Goal: Task Accomplishment & Management: Complete application form

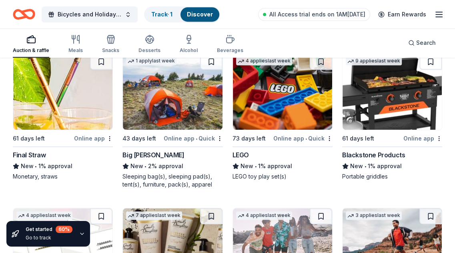
scroll to position [9639, 0]
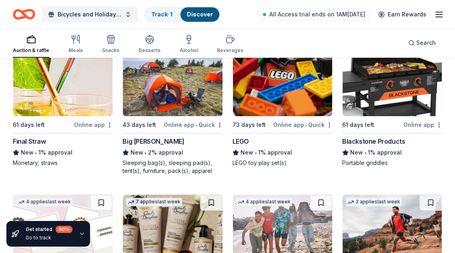
click at [75, 94] on img at bounding box center [62, 78] width 99 height 76
click at [201, 105] on img at bounding box center [172, 78] width 99 height 76
click at [293, 66] on img at bounding box center [282, 78] width 99 height 76
click at [381, 91] on img at bounding box center [392, 78] width 99 height 76
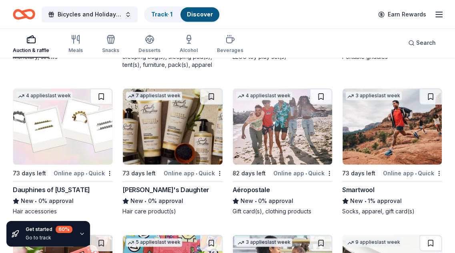
scroll to position [9759, 0]
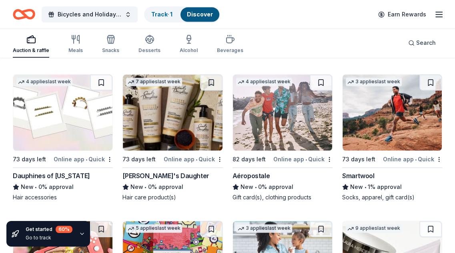
click at [61, 110] on img at bounding box center [62, 112] width 99 height 76
click at [187, 94] on img at bounding box center [172, 112] width 99 height 76
click at [300, 118] on img at bounding box center [282, 112] width 99 height 76
click at [367, 109] on img at bounding box center [392, 112] width 99 height 76
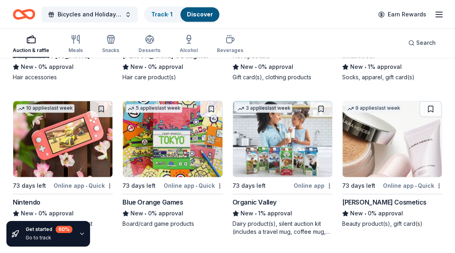
scroll to position [9920, 0]
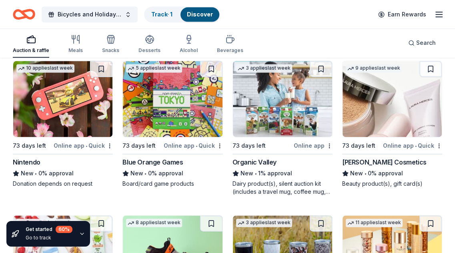
click at [83, 101] on img at bounding box center [62, 99] width 99 height 76
click at [188, 101] on img at bounding box center [172, 99] width 99 height 76
click at [256, 104] on img at bounding box center [282, 99] width 99 height 76
click at [362, 119] on img at bounding box center [392, 99] width 99 height 76
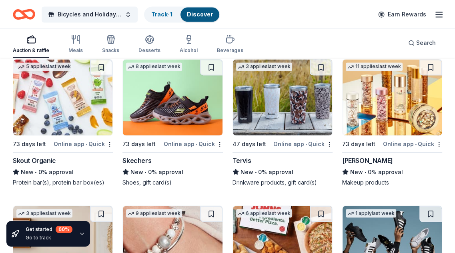
scroll to position [10080, 0]
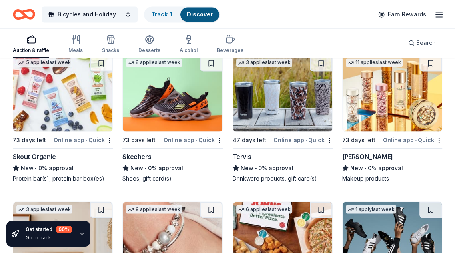
click at [62, 102] on img at bounding box center [62, 93] width 99 height 76
click at [190, 91] on img at bounding box center [172, 93] width 99 height 76
click at [261, 90] on img at bounding box center [282, 93] width 99 height 76
click at [368, 95] on img at bounding box center [392, 93] width 99 height 76
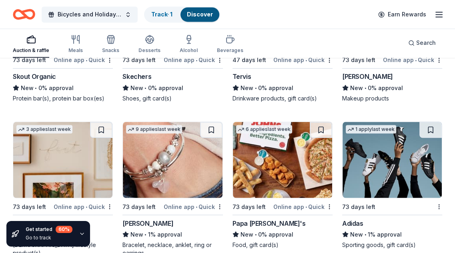
scroll to position [10200, 0]
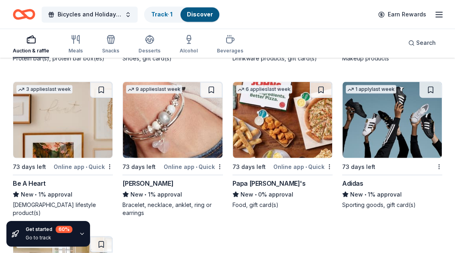
click at [56, 121] on img at bounding box center [62, 120] width 99 height 76
click at [185, 126] on img at bounding box center [172, 120] width 99 height 76
click at [284, 107] on img at bounding box center [282, 120] width 99 height 76
click at [351, 116] on img at bounding box center [392, 120] width 99 height 76
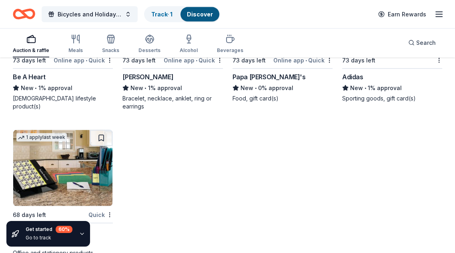
scroll to position [10320, 0]
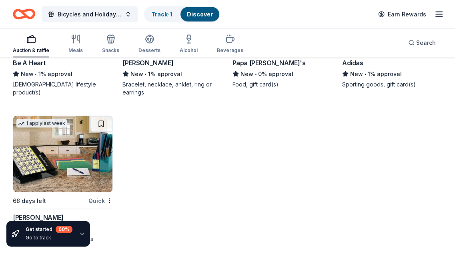
click at [41, 161] on img at bounding box center [62, 154] width 99 height 76
click at [40, 229] on div "Get started 60 %" at bounding box center [49, 229] width 47 height 7
click at [83, 234] on icon "button" at bounding box center [82, 234] width 6 height 6
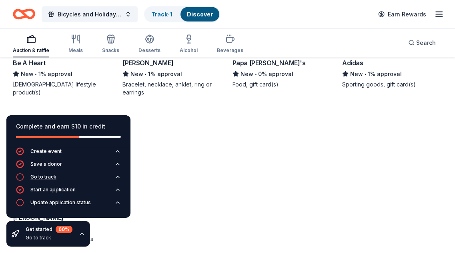
click at [21, 177] on icon "button" at bounding box center [20, 177] width 8 height 8
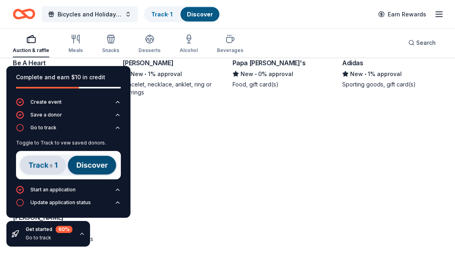
click at [56, 163] on img at bounding box center [68, 165] width 105 height 28
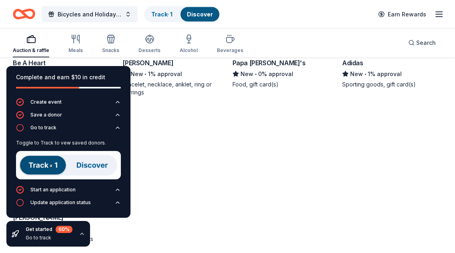
click at [90, 167] on img at bounding box center [68, 165] width 105 height 28
click at [65, 164] on img at bounding box center [68, 165] width 105 height 28
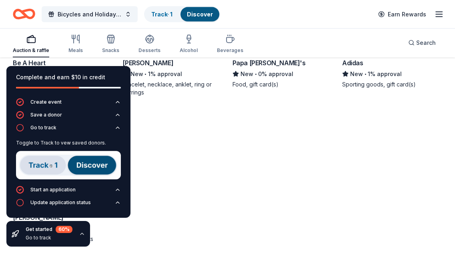
click at [74, 164] on img at bounding box center [68, 165] width 105 height 28
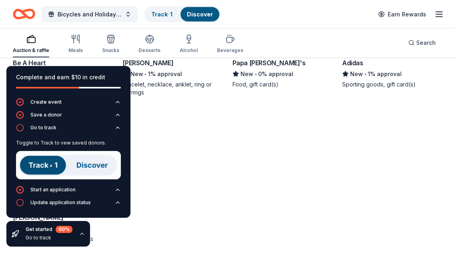
click at [44, 161] on img at bounding box center [68, 165] width 105 height 28
click at [82, 165] on img at bounding box center [68, 165] width 105 height 28
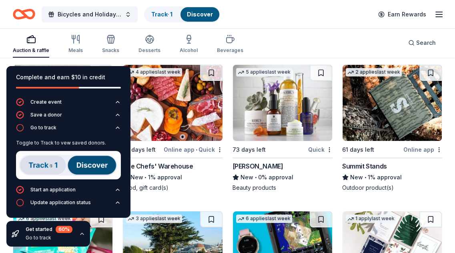
scroll to position [8998, 0]
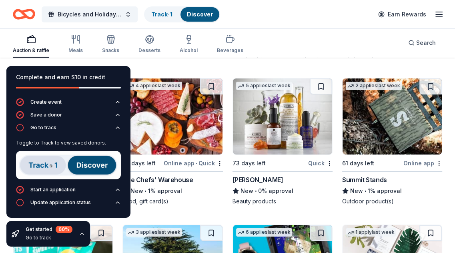
click at [133, 63] on div "Complete and earn $10 in credit Create event Save a donor Go to track Toggle to…" at bounding box center [68, 156] width 137 height 193
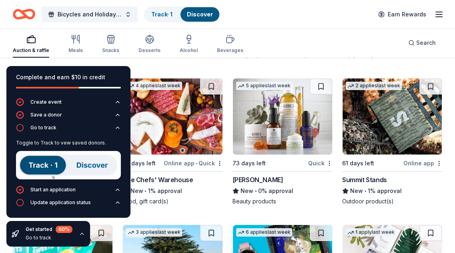
click at [99, 157] on img at bounding box center [68, 165] width 105 height 28
click at [36, 169] on img at bounding box center [68, 165] width 105 height 28
drag, startPoint x: 56, startPoint y: 163, endPoint x: 70, endPoint y: 161, distance: 14.6
click at [57, 163] on img at bounding box center [68, 165] width 105 height 28
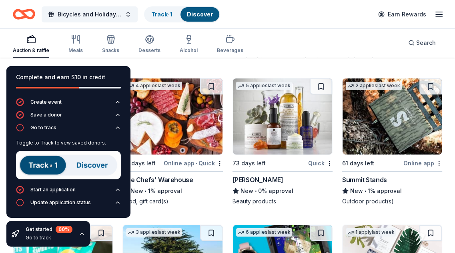
click at [74, 141] on div "Toggle to Track to vew saved donors." at bounding box center [68, 143] width 105 height 6
click at [43, 143] on div "Toggle to Track to vew saved donors." at bounding box center [68, 143] width 105 height 6
click at [54, 165] on img at bounding box center [68, 165] width 105 height 28
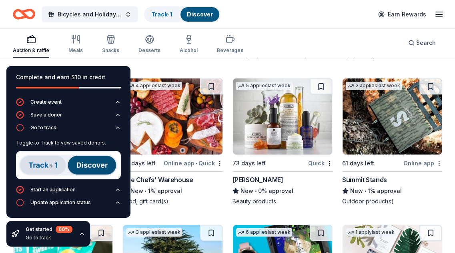
click at [42, 168] on img at bounding box center [68, 165] width 105 height 28
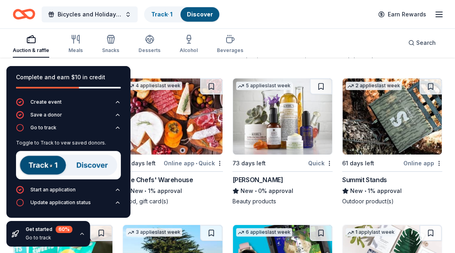
click at [35, 165] on img at bounding box center [68, 165] width 105 height 28
click at [96, 166] on img at bounding box center [68, 165] width 105 height 28
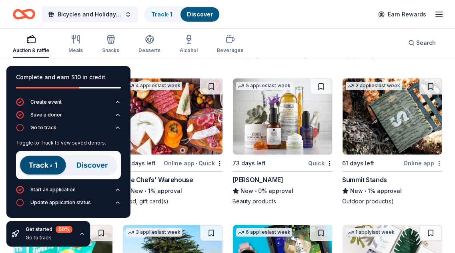
click at [96, 166] on img at bounding box center [68, 165] width 105 height 28
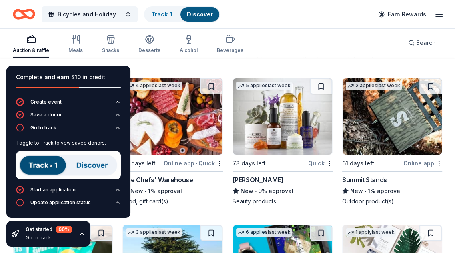
click at [19, 205] on icon "button" at bounding box center [20, 203] width 8 height 8
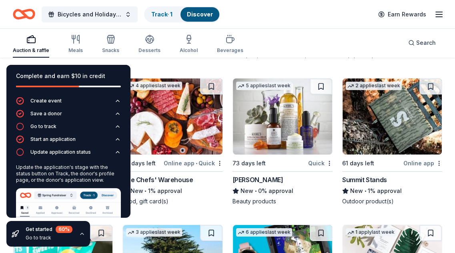
scroll to position [62, 0]
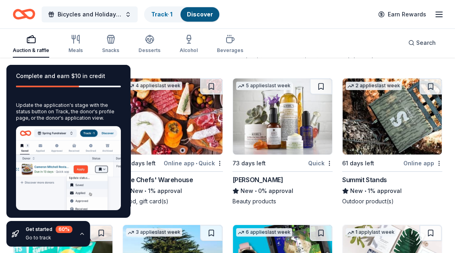
click at [80, 232] on icon "button" at bounding box center [82, 234] width 6 height 6
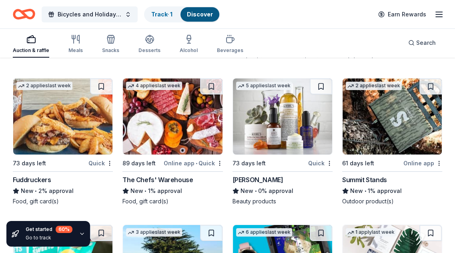
click at [435, 13] on icon "button" at bounding box center [440, 15] width 10 height 10
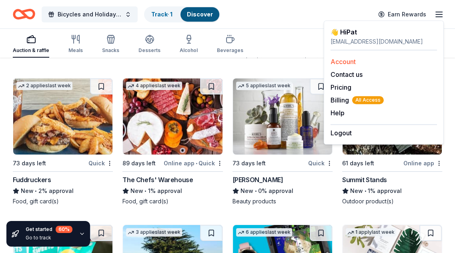
click at [349, 61] on link "Account" at bounding box center [343, 62] width 25 height 8
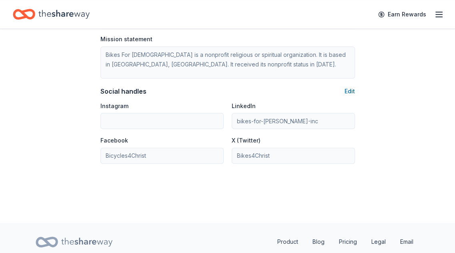
scroll to position [549, 0]
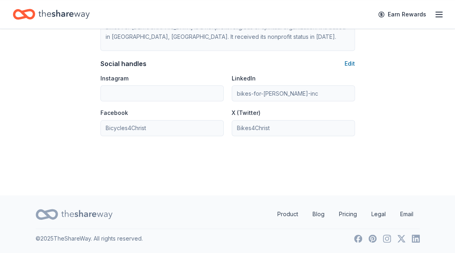
click at [436, 18] on icon "button" at bounding box center [440, 15] width 10 height 10
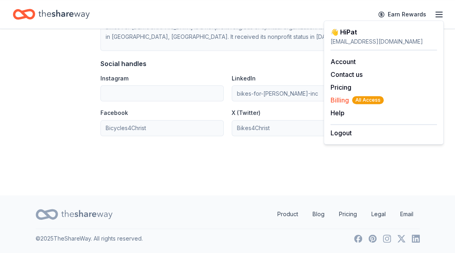
click at [337, 100] on span "Billing All Access" at bounding box center [357, 100] width 53 height 10
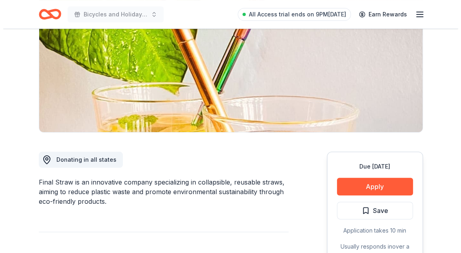
scroll to position [120, 0]
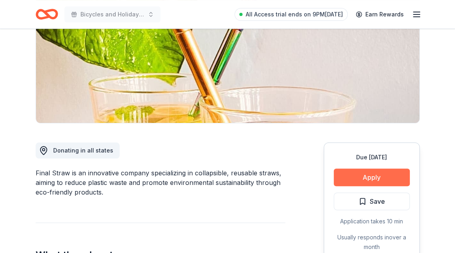
click at [365, 172] on button "Apply" at bounding box center [372, 178] width 76 height 18
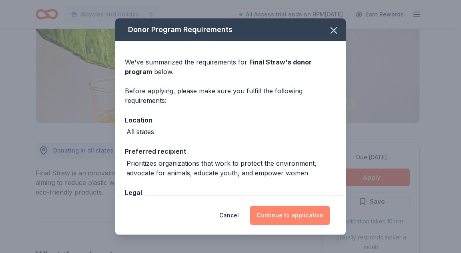
click at [295, 215] on button "Continue to application" at bounding box center [290, 215] width 80 height 19
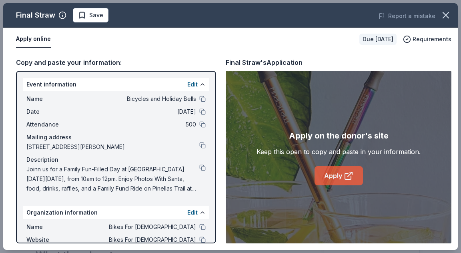
click at [358, 179] on link "Apply" at bounding box center [339, 175] width 48 height 19
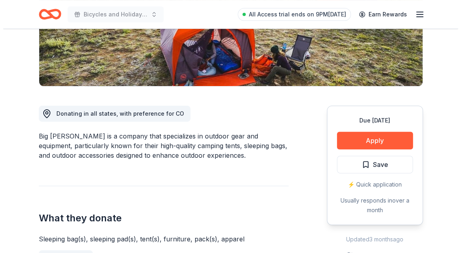
scroll to position [200, 0]
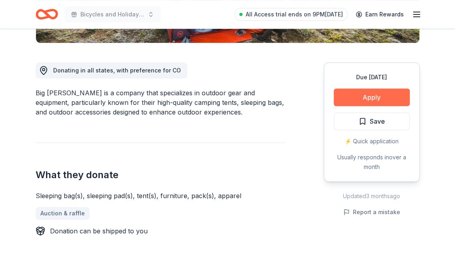
click at [370, 94] on button "Apply" at bounding box center [372, 98] width 76 height 18
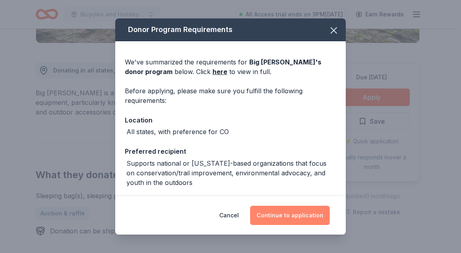
click at [290, 212] on button "Continue to application" at bounding box center [290, 215] width 80 height 19
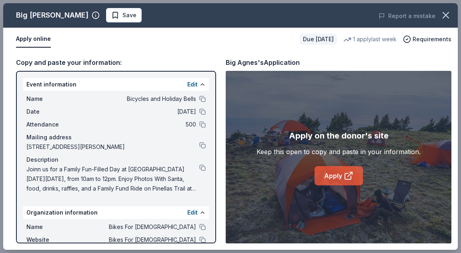
click at [336, 169] on link "Apply" at bounding box center [339, 175] width 48 height 19
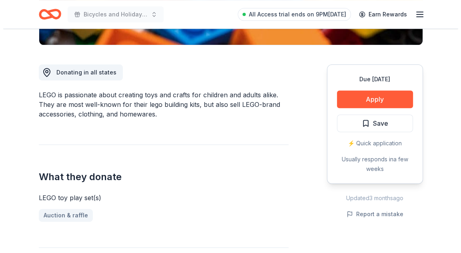
scroll to position [240, 0]
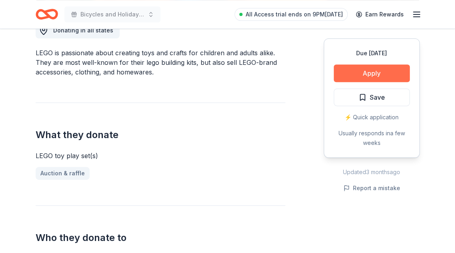
click at [349, 72] on button "Apply" at bounding box center [372, 73] width 76 height 18
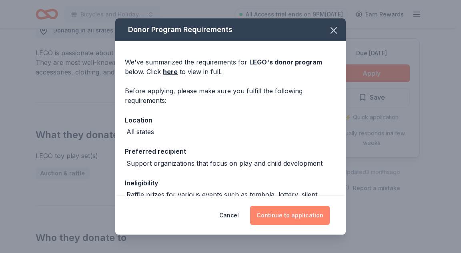
click at [289, 218] on button "Continue to application" at bounding box center [290, 215] width 80 height 19
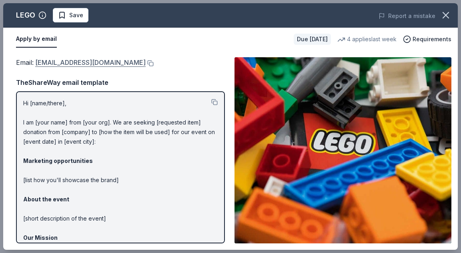
click at [77, 64] on link "charity@lego.com" at bounding box center [90, 62] width 111 height 10
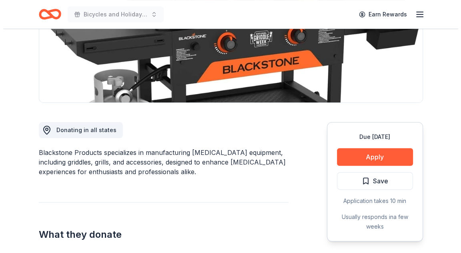
scroll to position [160, 0]
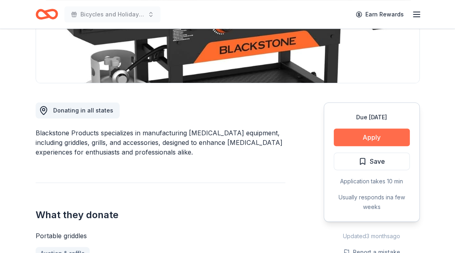
click at [375, 137] on button "Apply" at bounding box center [372, 138] width 76 height 18
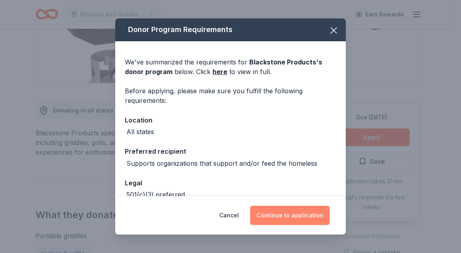
click at [294, 214] on button "Continue to application" at bounding box center [290, 215] width 80 height 19
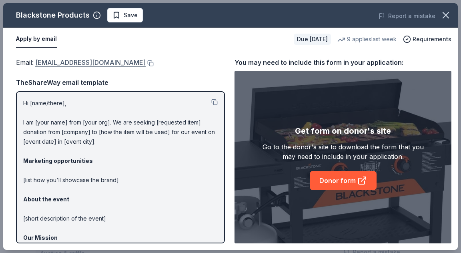
click at [99, 62] on link "donations@blackstoneproducts.com" at bounding box center [90, 62] width 111 height 10
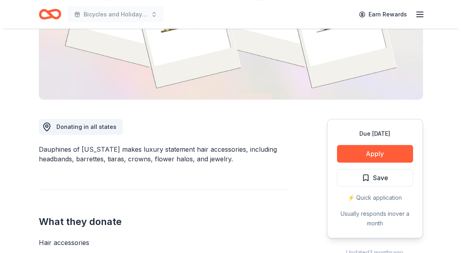
scroll to position [160, 0]
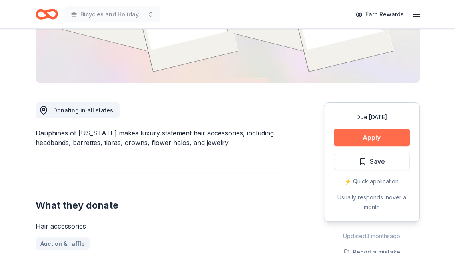
click at [363, 142] on button "Apply" at bounding box center [372, 138] width 76 height 18
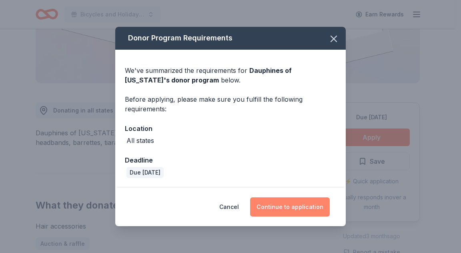
click at [286, 206] on button "Continue to application" at bounding box center [290, 206] width 80 height 19
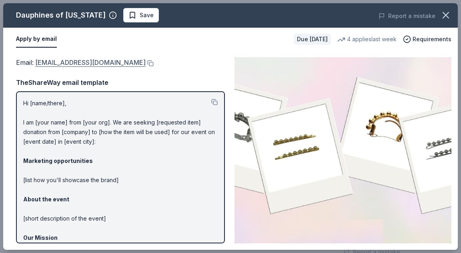
click at [107, 65] on link "donations@dauphinesofnewyork.com" at bounding box center [90, 62] width 111 height 10
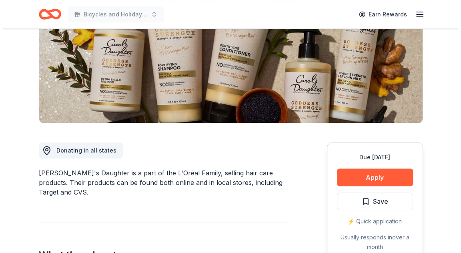
scroll to position [200, 0]
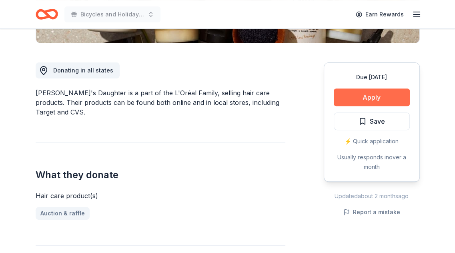
click at [358, 96] on button "Apply" at bounding box center [372, 98] width 76 height 18
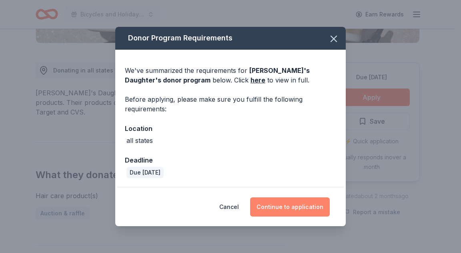
click at [296, 208] on button "Continue to application" at bounding box center [290, 206] width 80 height 19
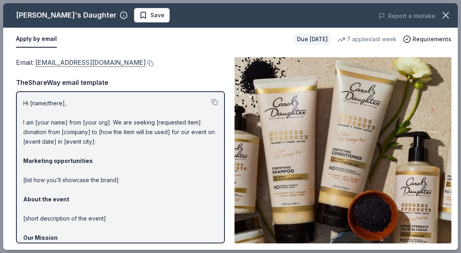
click at [58, 63] on link "[EMAIL_ADDRESS][DOMAIN_NAME]" at bounding box center [90, 62] width 111 height 10
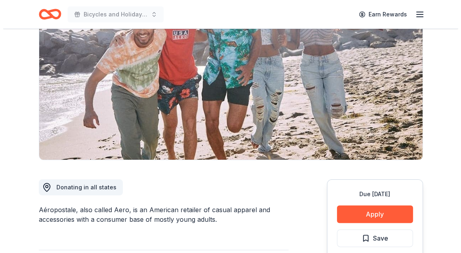
scroll to position [200, 0]
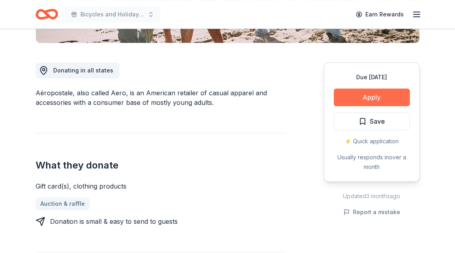
click at [343, 91] on button "Apply" at bounding box center [372, 98] width 76 height 18
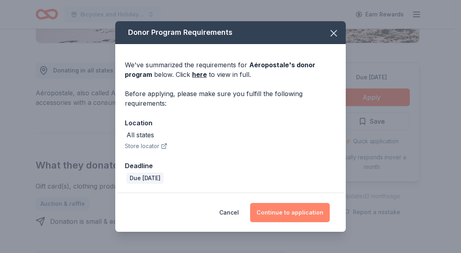
click at [297, 207] on button "Continue to application" at bounding box center [290, 212] width 80 height 19
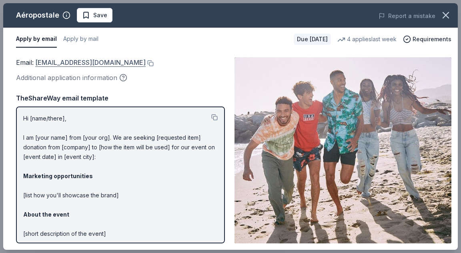
click at [98, 63] on link "charitabledonations@aeropostale.com" at bounding box center [90, 62] width 111 height 10
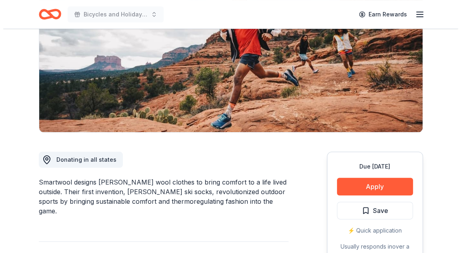
scroll to position [120, 0]
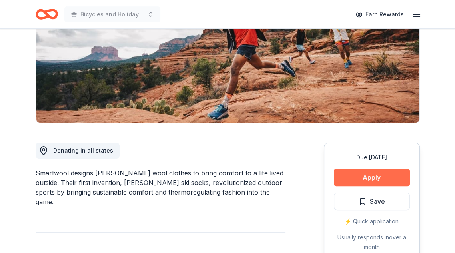
click at [367, 172] on button "Apply" at bounding box center [372, 178] width 76 height 18
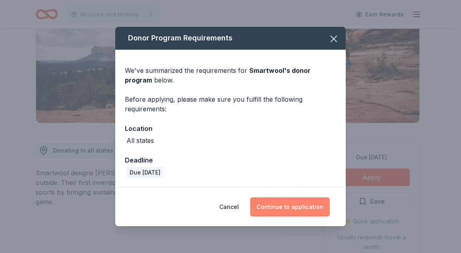
click at [284, 205] on button "Continue to application" at bounding box center [290, 206] width 80 height 19
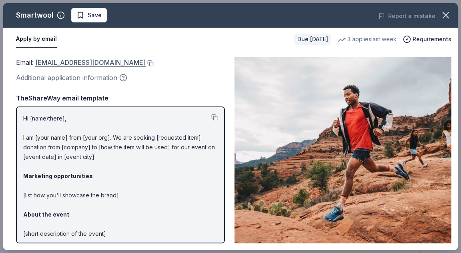
click at [82, 61] on link "customerservice@smartwool.com" at bounding box center [90, 62] width 111 height 10
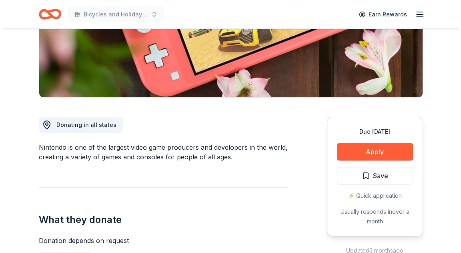
scroll to position [160, 0]
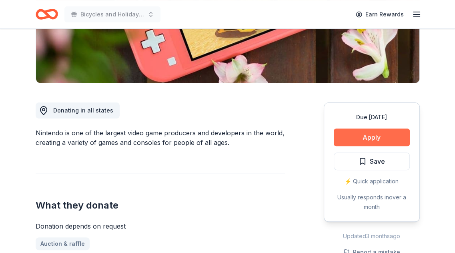
click at [370, 133] on button "Apply" at bounding box center [372, 138] width 76 height 18
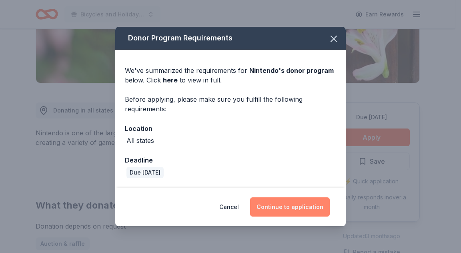
click at [302, 205] on button "Continue to application" at bounding box center [290, 206] width 80 height 19
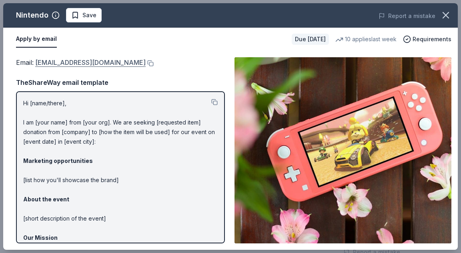
click at [142, 64] on link "charitablecontributionrequest@noa.nintendo.com" at bounding box center [90, 62] width 111 height 10
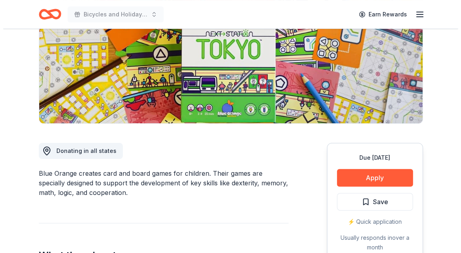
scroll to position [120, 0]
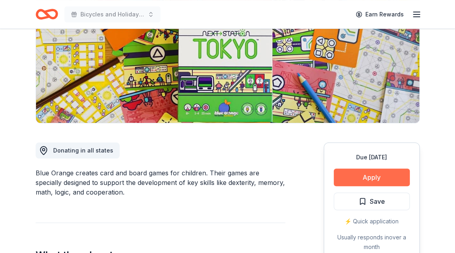
click at [360, 174] on button "Apply" at bounding box center [372, 178] width 76 height 18
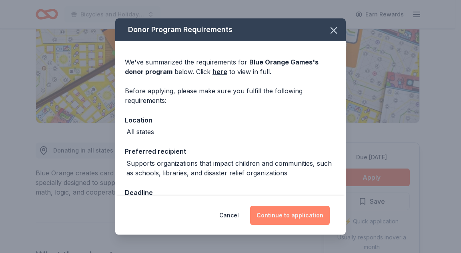
click at [302, 211] on button "Continue to application" at bounding box center [290, 215] width 80 height 19
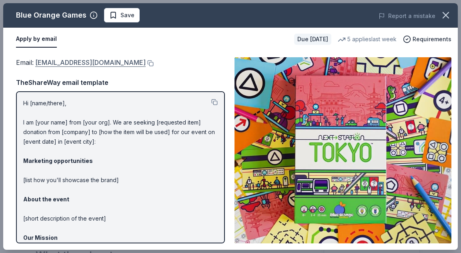
click at [92, 62] on link "pr@blueorangegames.com" at bounding box center [90, 62] width 111 height 10
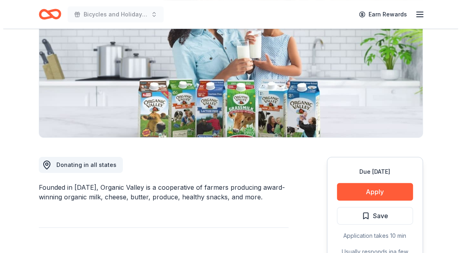
scroll to position [120, 0]
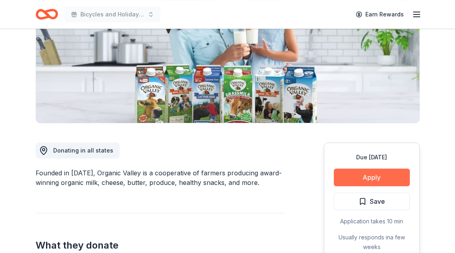
click at [355, 176] on button "Apply" at bounding box center [372, 178] width 76 height 18
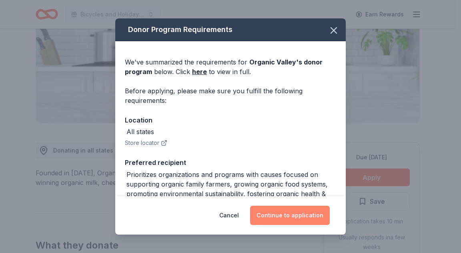
click at [300, 217] on button "Continue to application" at bounding box center [290, 215] width 80 height 19
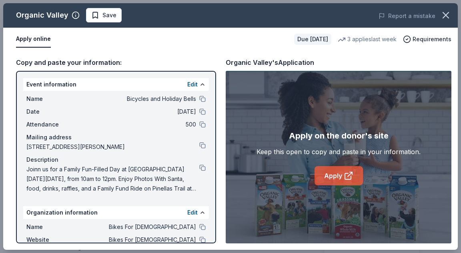
click at [330, 175] on link "Apply" at bounding box center [339, 175] width 48 height 19
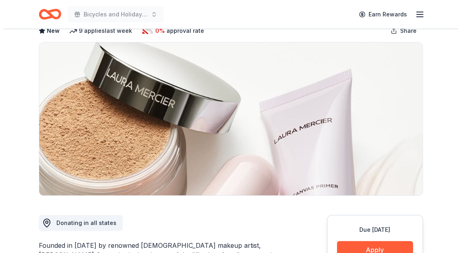
scroll to position [120, 0]
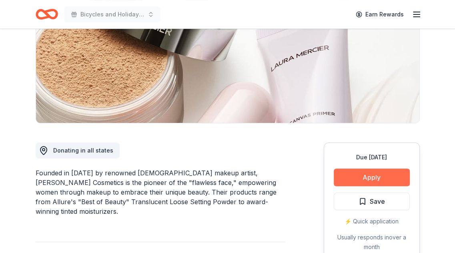
click at [362, 177] on button "Apply" at bounding box center [372, 178] width 76 height 18
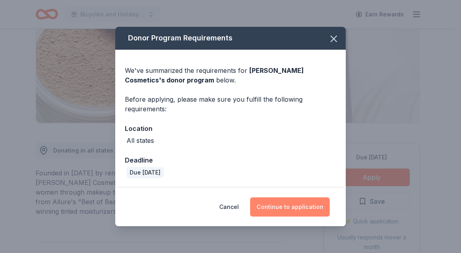
click at [287, 210] on button "Continue to application" at bounding box center [290, 206] width 80 height 19
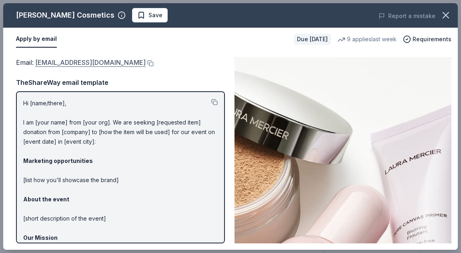
click at [100, 62] on link "contact_us@lauramercier.com" at bounding box center [90, 62] width 111 height 10
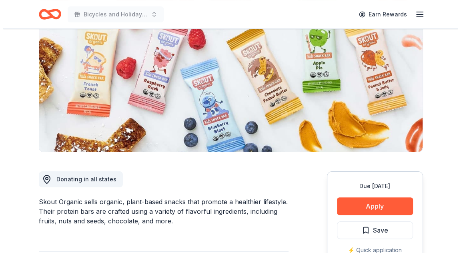
scroll to position [160, 0]
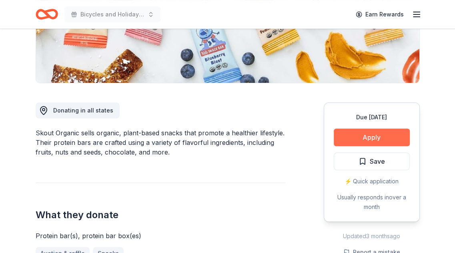
click at [360, 138] on button "Apply" at bounding box center [372, 138] width 76 height 18
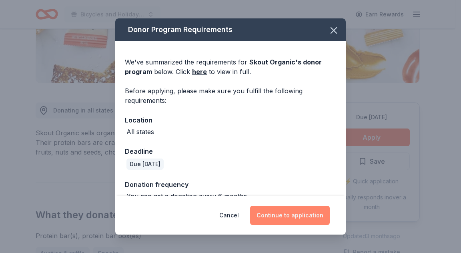
click at [293, 217] on button "Continue to application" at bounding box center [290, 215] width 80 height 19
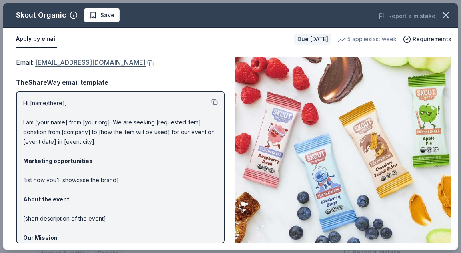
click at [81, 62] on link "social@skoutorganic.com" at bounding box center [90, 62] width 111 height 10
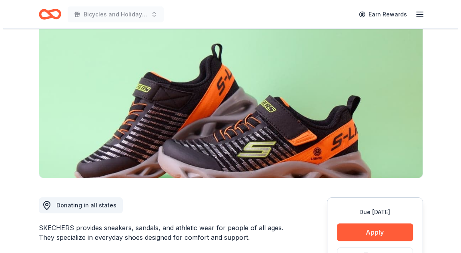
scroll to position [160, 0]
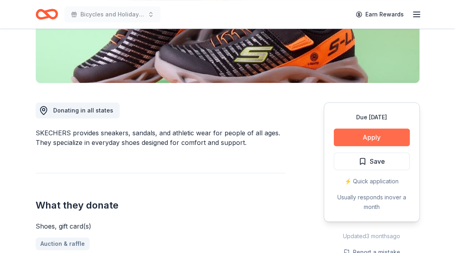
click at [375, 138] on button "Apply" at bounding box center [372, 138] width 76 height 18
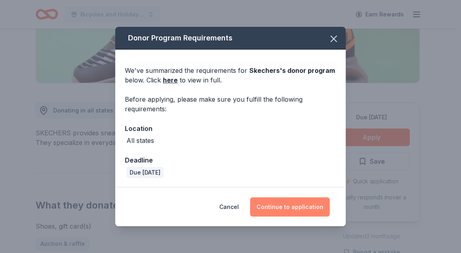
click at [315, 203] on button "Continue to application" at bounding box center [290, 206] width 80 height 19
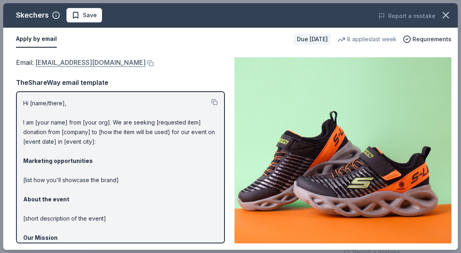
click at [54, 59] on link "foundation@skechers.com" at bounding box center [90, 62] width 111 height 10
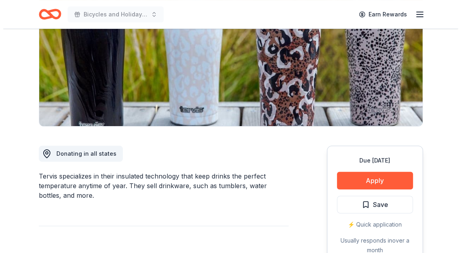
scroll to position [160, 0]
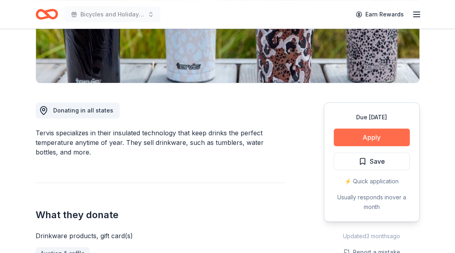
click at [364, 140] on button "Apply" at bounding box center [372, 138] width 76 height 18
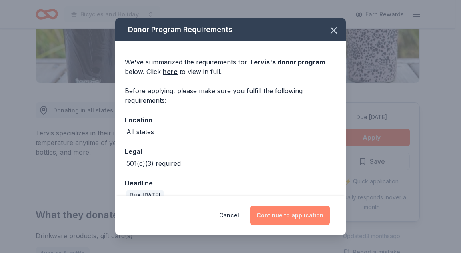
click at [271, 207] on button "Continue to application" at bounding box center [290, 215] width 80 height 19
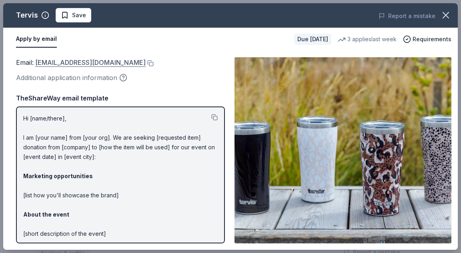
click at [76, 62] on link "donations@tervis.com" at bounding box center [90, 62] width 111 height 10
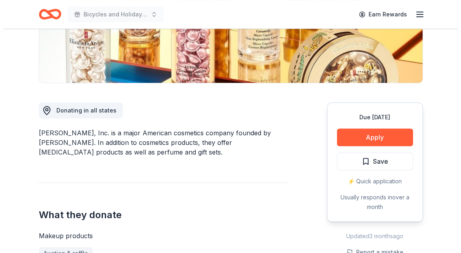
scroll to position [240, 0]
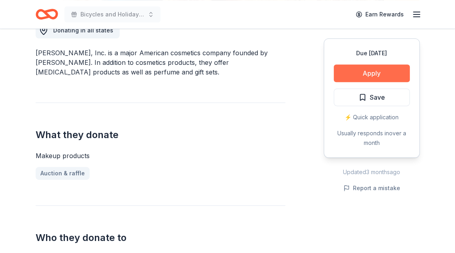
click at [356, 79] on button "Apply" at bounding box center [372, 73] width 76 height 18
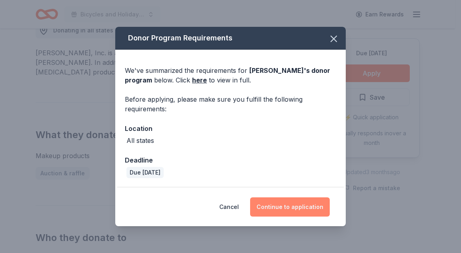
click at [314, 209] on button "Continue to application" at bounding box center [290, 206] width 80 height 19
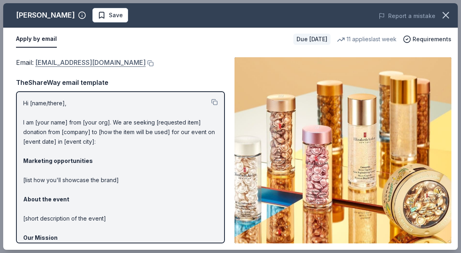
click at [119, 63] on link "publicrelations@elizabetharden.com" at bounding box center [90, 62] width 111 height 10
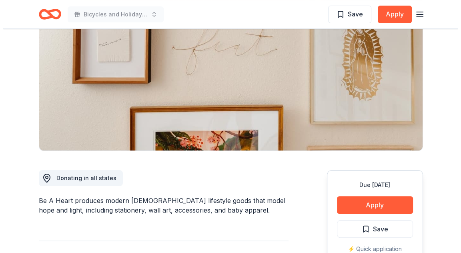
scroll to position [120, 0]
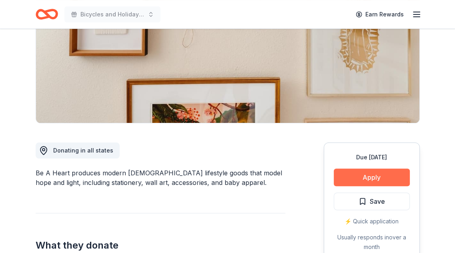
click at [359, 183] on button "Apply" at bounding box center [372, 178] width 76 height 18
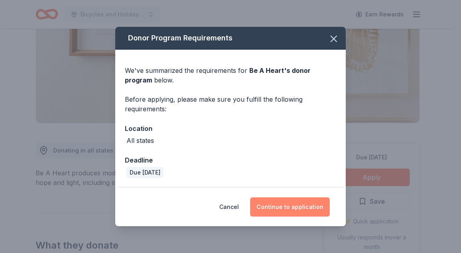
click at [311, 201] on button "Continue to application" at bounding box center [290, 206] width 80 height 19
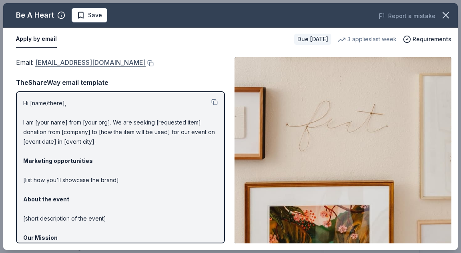
click at [84, 61] on link "hello@beaheart.com" at bounding box center [90, 62] width 111 height 10
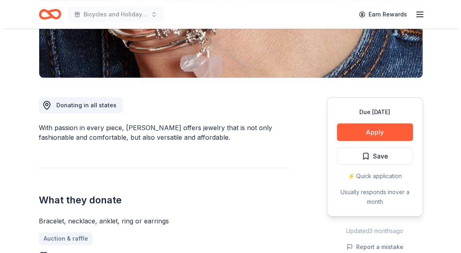
scroll to position [200, 0]
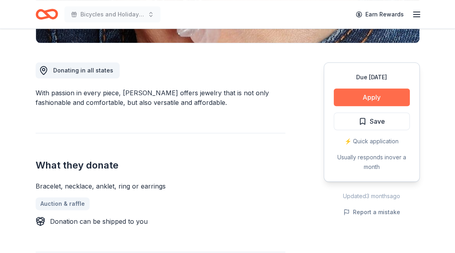
click at [368, 100] on button "Apply" at bounding box center [372, 98] width 76 height 18
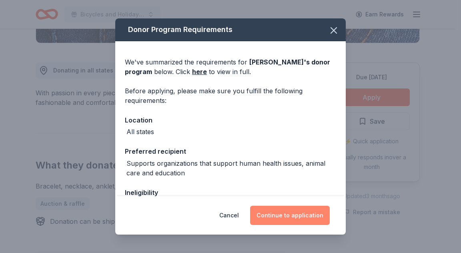
click at [292, 219] on button "Continue to application" at bounding box center [290, 215] width 80 height 19
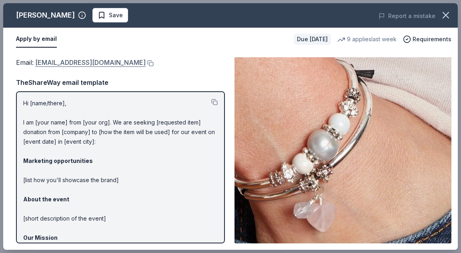
click at [83, 59] on link "donations@lizzyjames.com" at bounding box center [90, 62] width 111 height 10
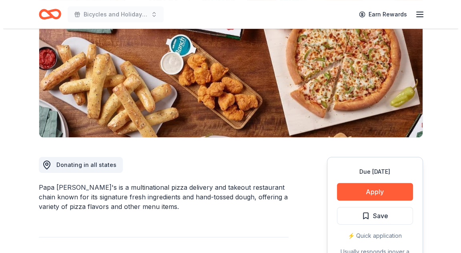
scroll to position [120, 0]
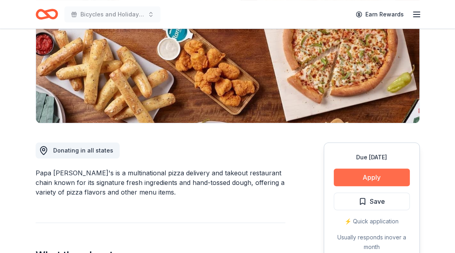
click at [372, 179] on button "Apply" at bounding box center [372, 178] width 76 height 18
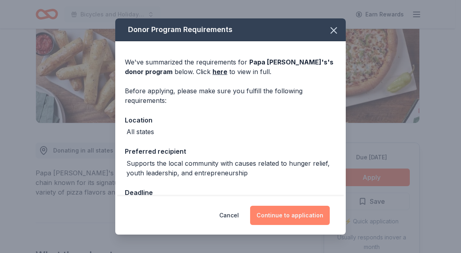
click at [279, 219] on button "Continue to application" at bounding box center [290, 215] width 80 height 19
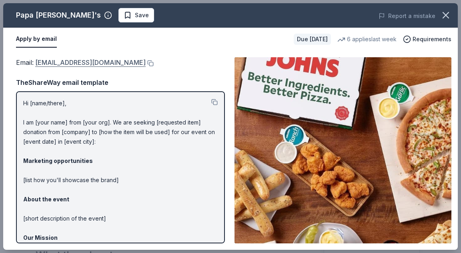
click at [92, 66] on link "foundation@papajohns.com" at bounding box center [90, 62] width 111 height 10
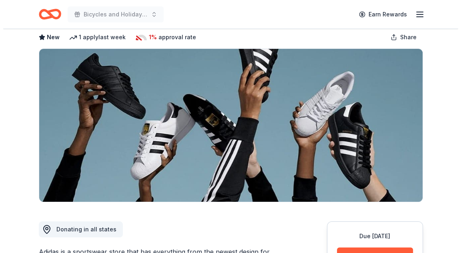
scroll to position [120, 0]
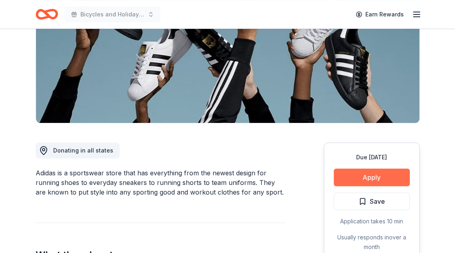
click at [380, 172] on button "Apply" at bounding box center [372, 178] width 76 height 18
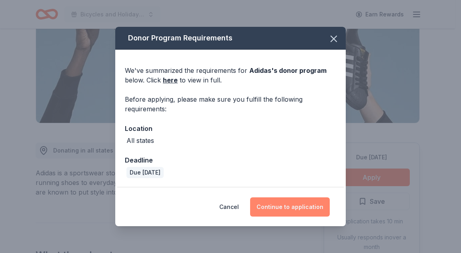
click at [314, 211] on button "Continue to application" at bounding box center [290, 206] width 80 height 19
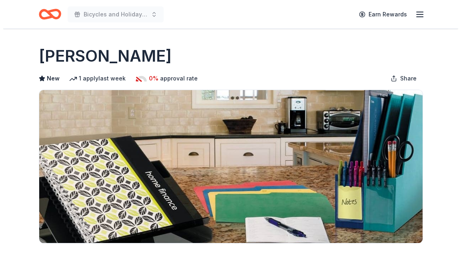
scroll to position [160, 0]
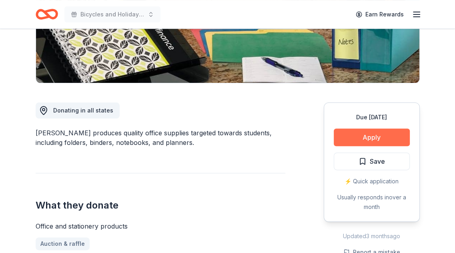
click at [368, 139] on button "Apply" at bounding box center [372, 138] width 76 height 18
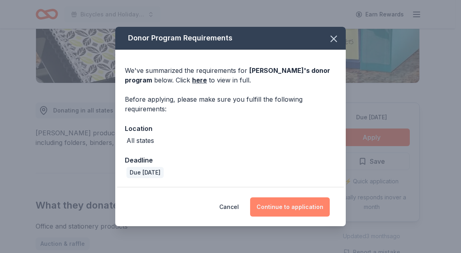
click at [301, 205] on button "Continue to application" at bounding box center [290, 206] width 80 height 19
